Goal: Task Accomplishment & Management: Use online tool/utility

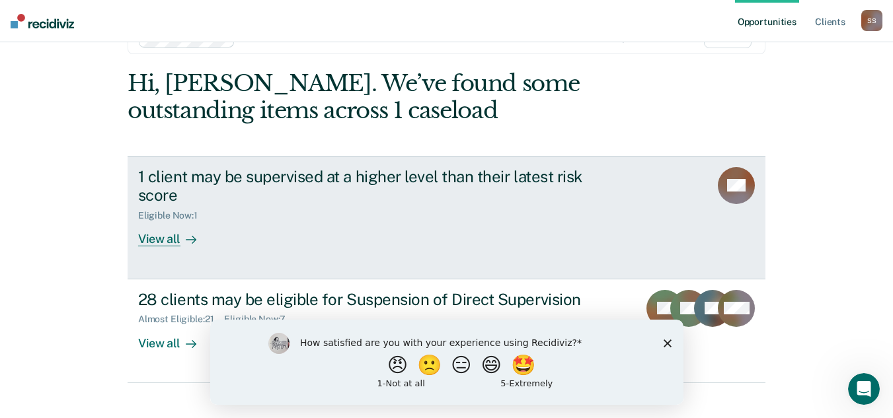
scroll to position [60, 0]
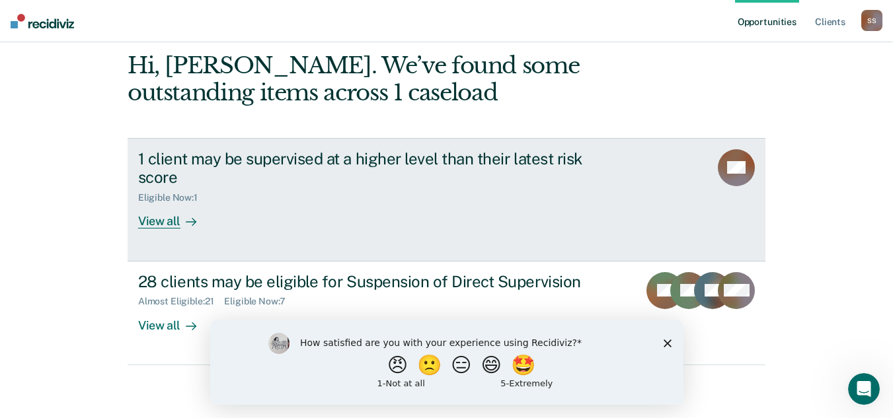
click at [449, 212] on div "1 client may be supervised at a higher level than their latest risk score Eligi…" at bounding box center [386, 189] width 496 height 80
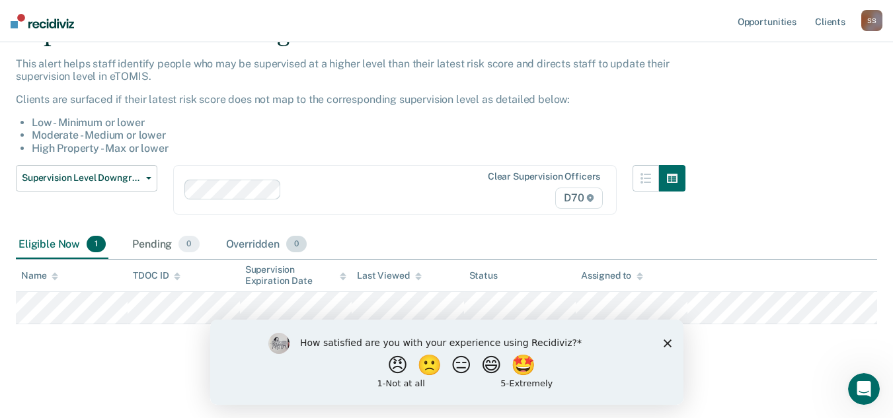
scroll to position [73, 0]
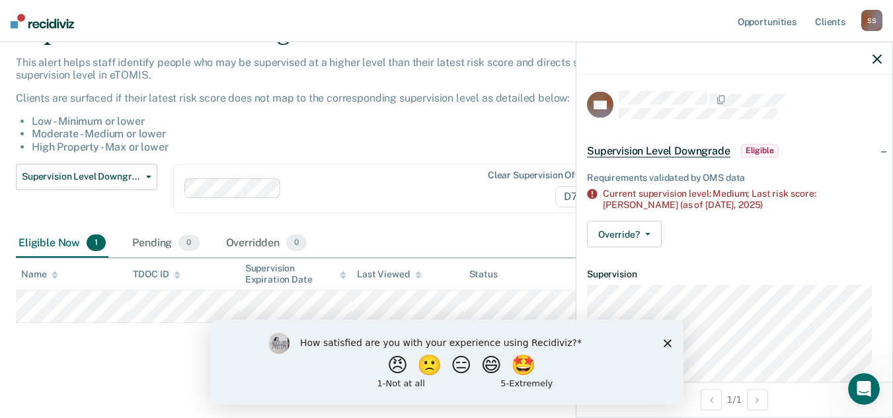
scroll to position [60, 0]
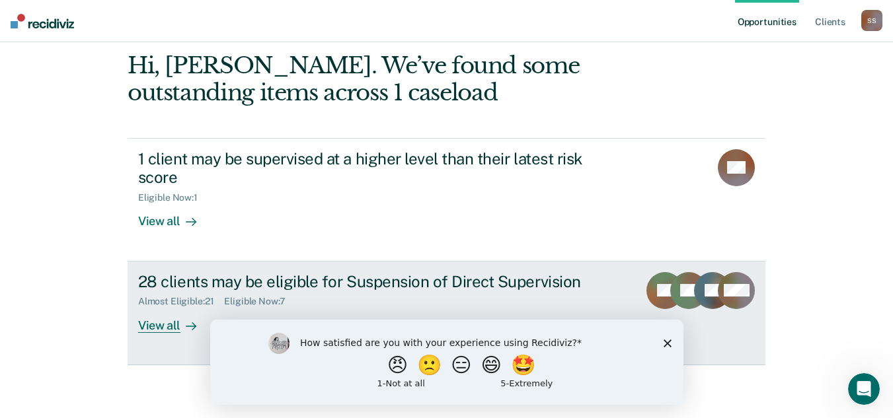
click at [158, 329] on div "View all" at bounding box center [175, 320] width 74 height 26
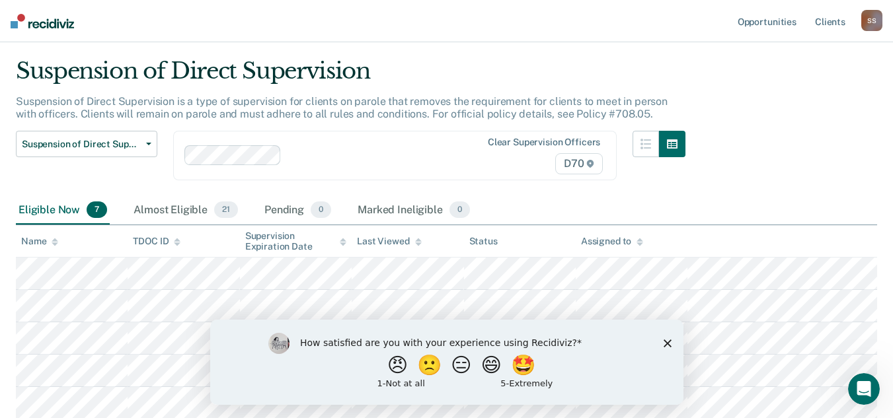
scroll to position [66, 0]
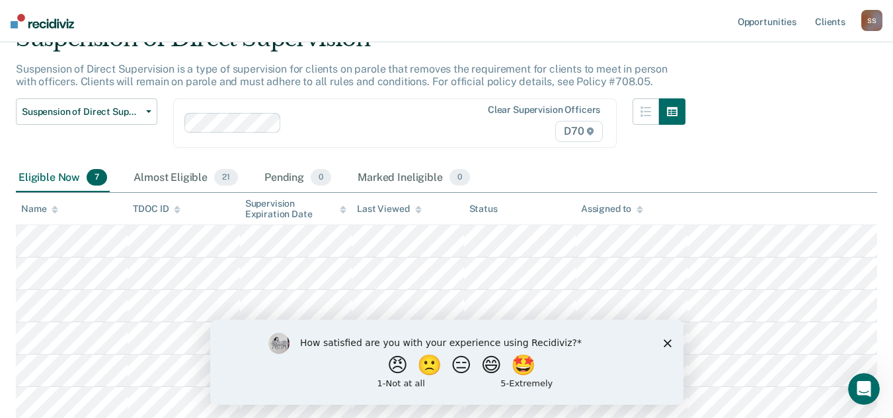
click at [662, 348] on div "How satisfied are you with your experience using Recidiviz? 😠 🙁 😑 😄 🤩 1 - Not a…" at bounding box center [446, 361] width 473 height 85
click at [666, 342] on polygon "Close survey" at bounding box center [667, 343] width 8 height 8
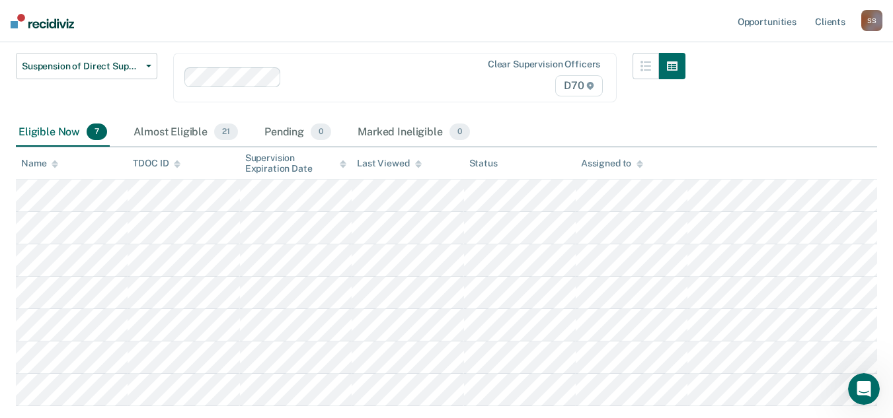
scroll to position [132, 0]
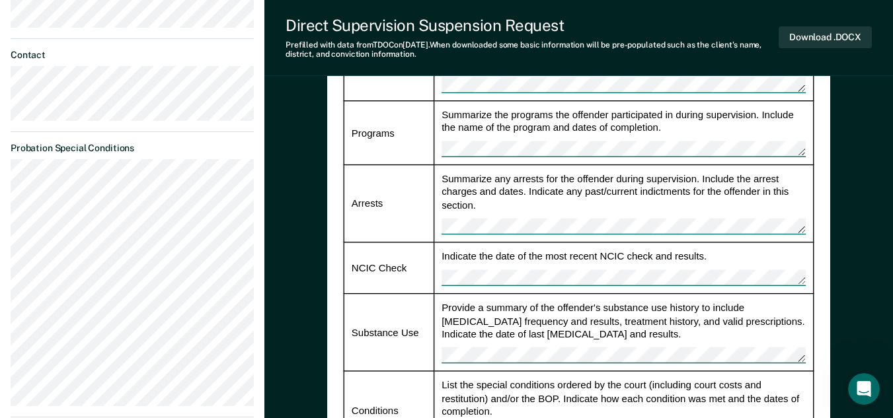
scroll to position [727, 0]
